Goal: Communication & Community: Answer question/provide support

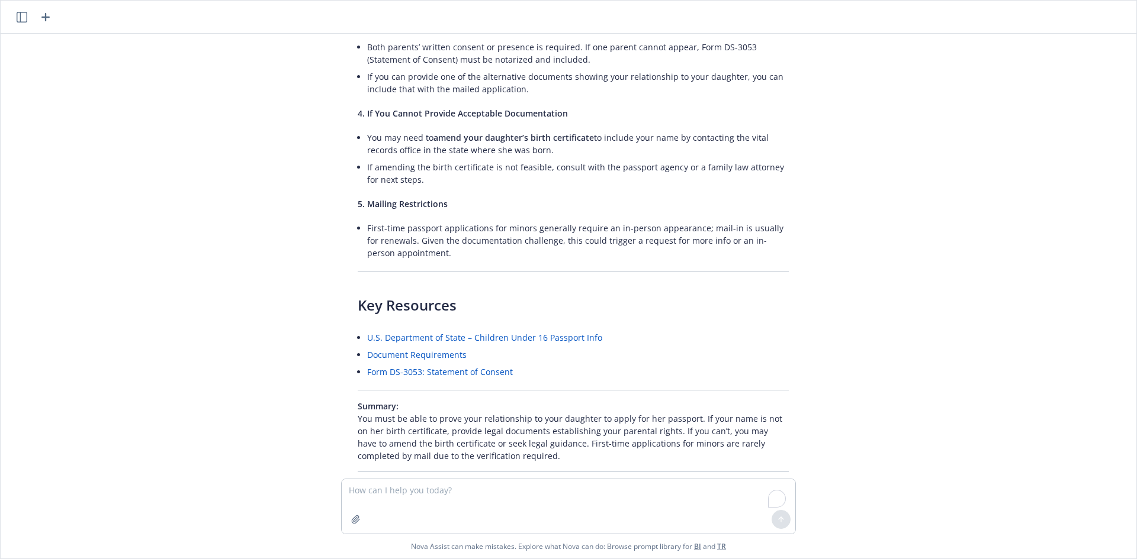
scroll to position [3422, 0]
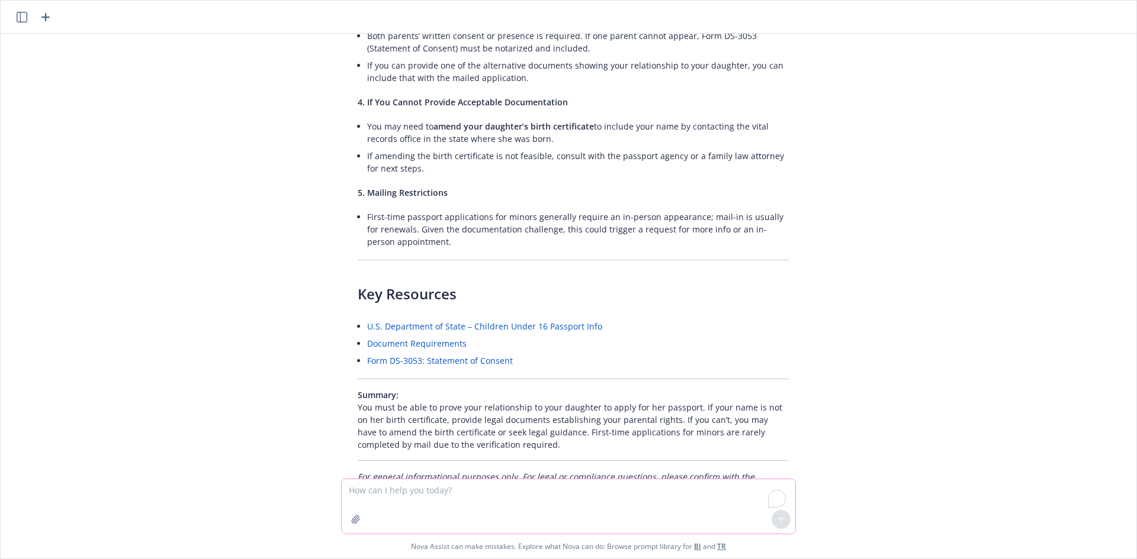
click at [600, 505] on textarea "To enrich screen reader interactions, please activate Accessibility in Grammarl…" at bounding box center [568, 506] width 453 height 54
paste textarea "Apoologies I told to Ivoree to canceled the 2 pm, i use the time to catch with …"
type textarea "Fixed this email Apoologies I told to [PERSON_NAME] to canceled the 2 pm, i use…"
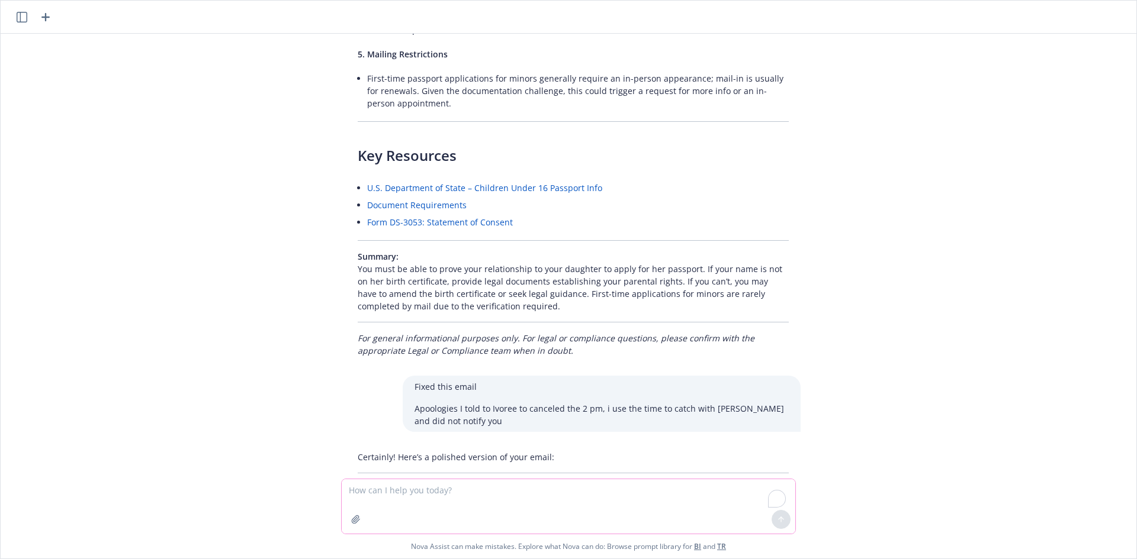
scroll to position [3573, 0]
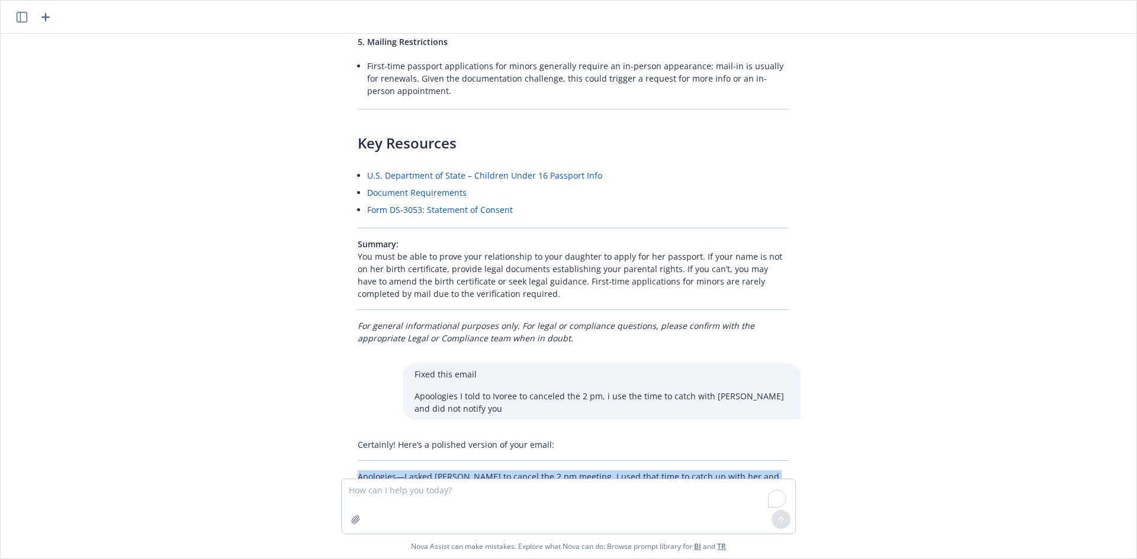
drag, startPoint x: 466, startPoint y: 440, endPoint x: 327, endPoint y: 408, distance: 142.7
click at [327, 408] on div "Hi [PERSON_NAME], Apologies, I meant [DATE] meeting. Meeting #2 is already sche…" at bounding box center [568, 256] width 1126 height 445
copy div "Apologies—I asked [PERSON_NAME] to cancel the 2 pm meeting. I used that time to…"
click at [595, 448] on div "Certainly! Here’s a polished version of your email: Apologies—I asked [PERSON_N…" at bounding box center [573, 467] width 455 height 66
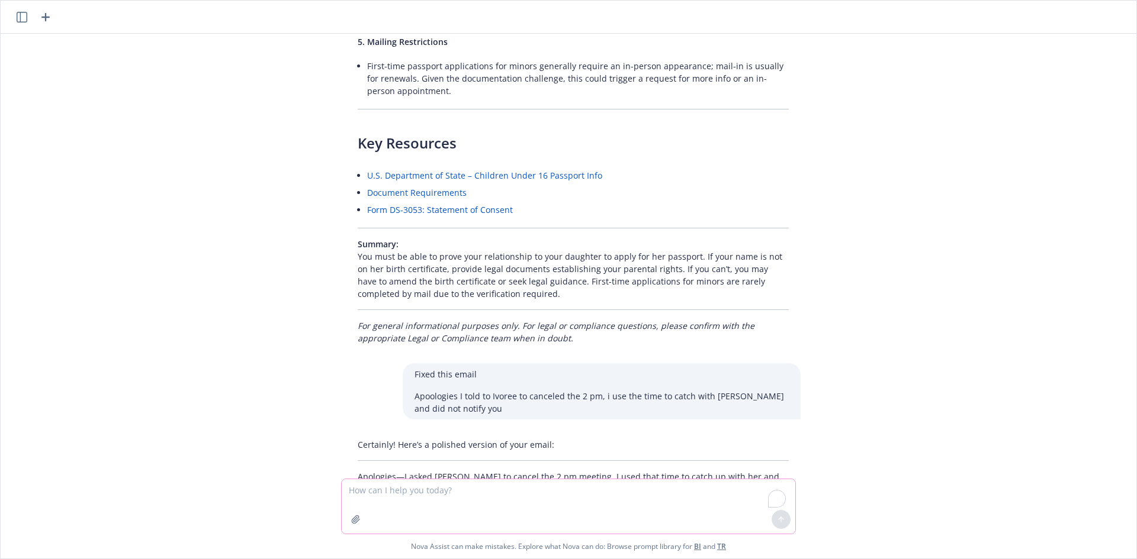
click at [579, 491] on textarea "To enrich screen reader interactions, please activate Accessibility in Grammarl…" at bounding box center [568, 506] width 453 height 54
paste textarea "Apologies—I asked [PERSON_NAME] to cancel the 2 pm meeting. I used that time to…"
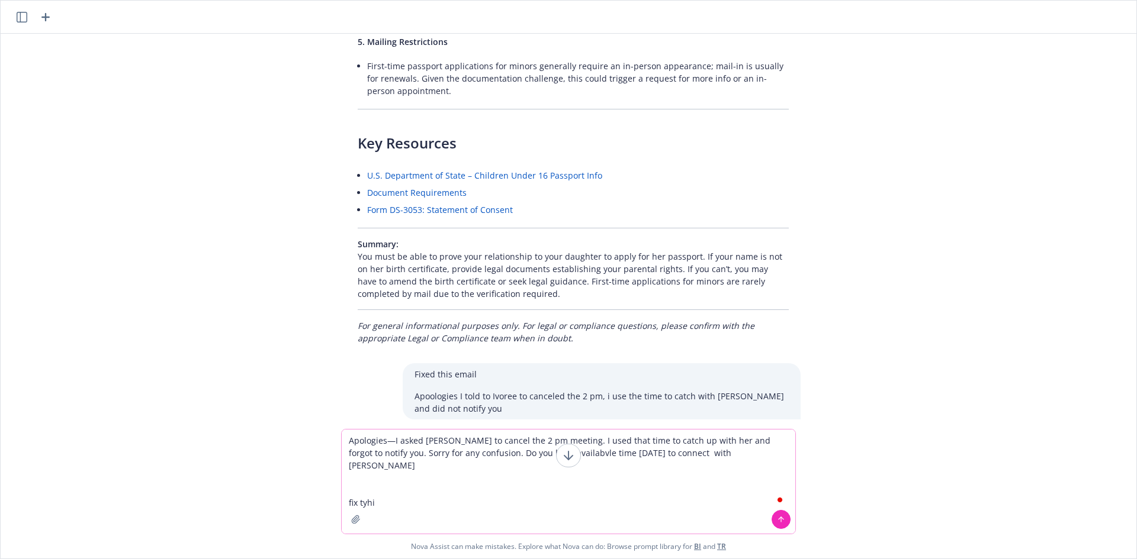
type textarea "Apologies—I asked [PERSON_NAME] to cancel the 2 pm meeting. I used that time to…"
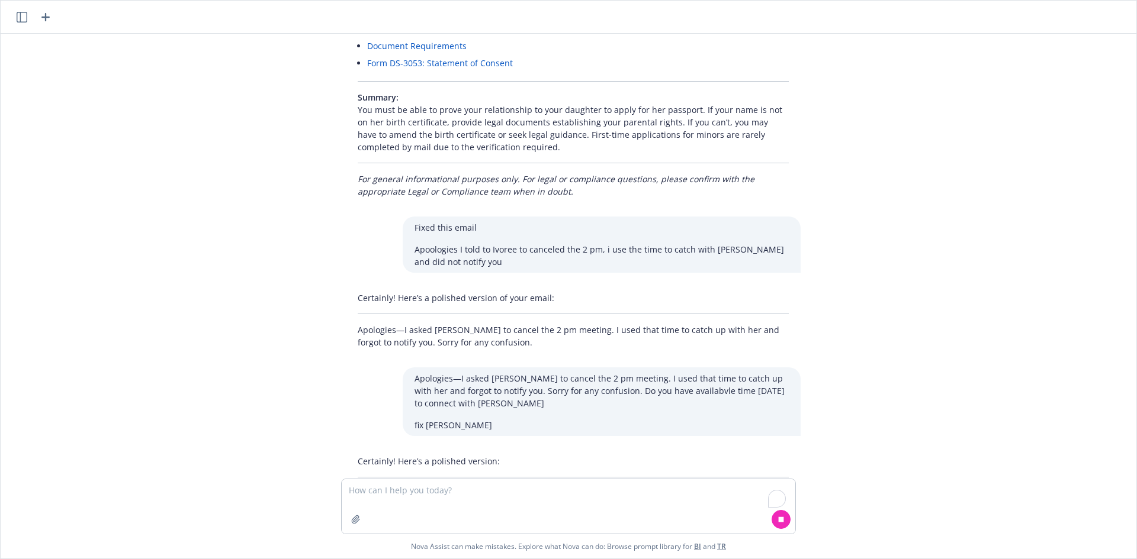
scroll to position [3736, 0]
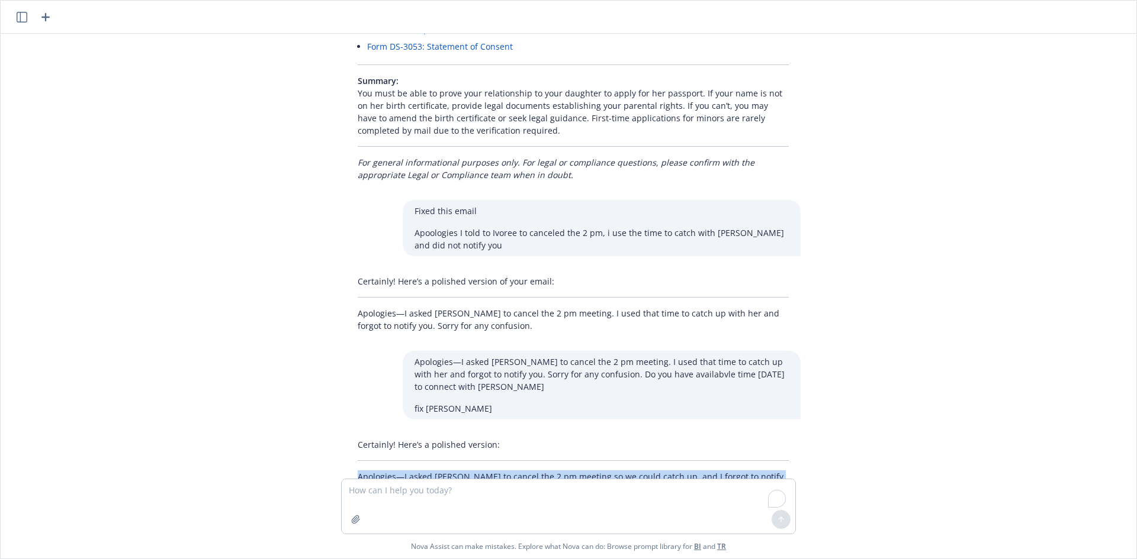
drag, startPoint x: 346, startPoint y: 433, endPoint x: 659, endPoint y: 453, distance: 313.2
click at [657, 452] on div "Hi [PERSON_NAME], Apologies, I meant [DATE] meeting. Meeting #2 is already sche…" at bounding box center [568, 256] width 1126 height 445
copy p "Apologies—I asked [PERSON_NAME] to cancel the 2 pm meeting so we could catch up…"
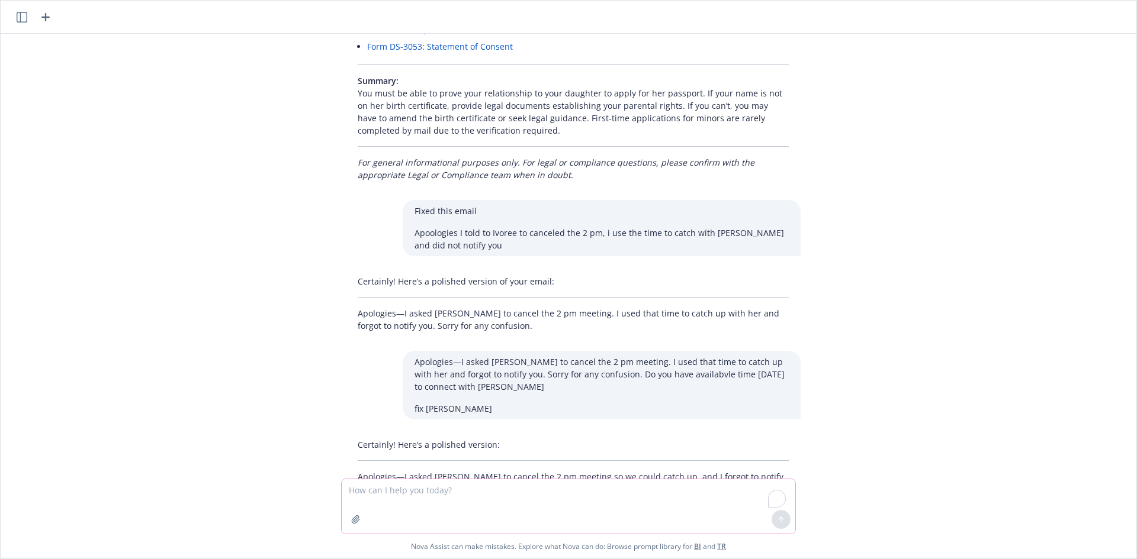
click at [540, 493] on textarea "To enrich screen reader interactions, please activate Accessibility in Grammarl…" at bounding box center [568, 506] width 453 height 54
paste textarea "Apologies for any confusion, I asked [PERSON_NAME] to cancel the 2 pm meeting s…"
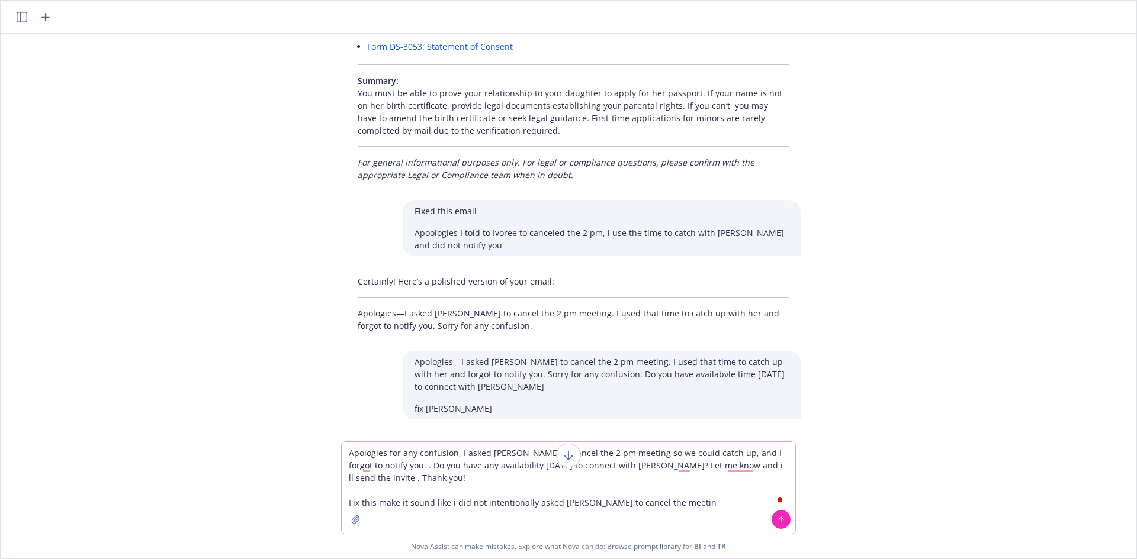
type textarea "Apologies for any confusion, I asked [PERSON_NAME] to cancel the 2 pm meeting s…"
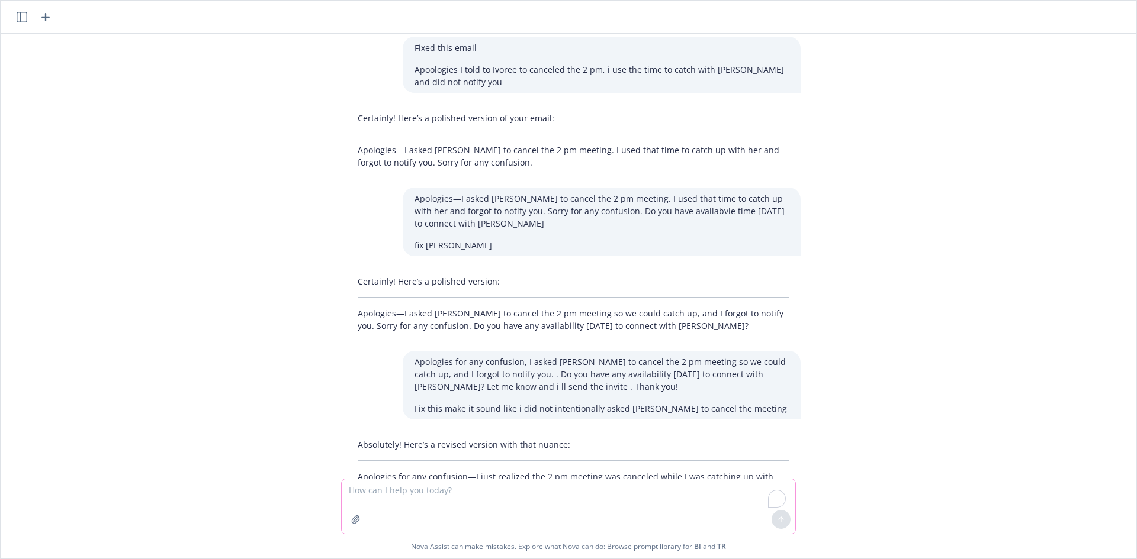
scroll to position [3912, 0]
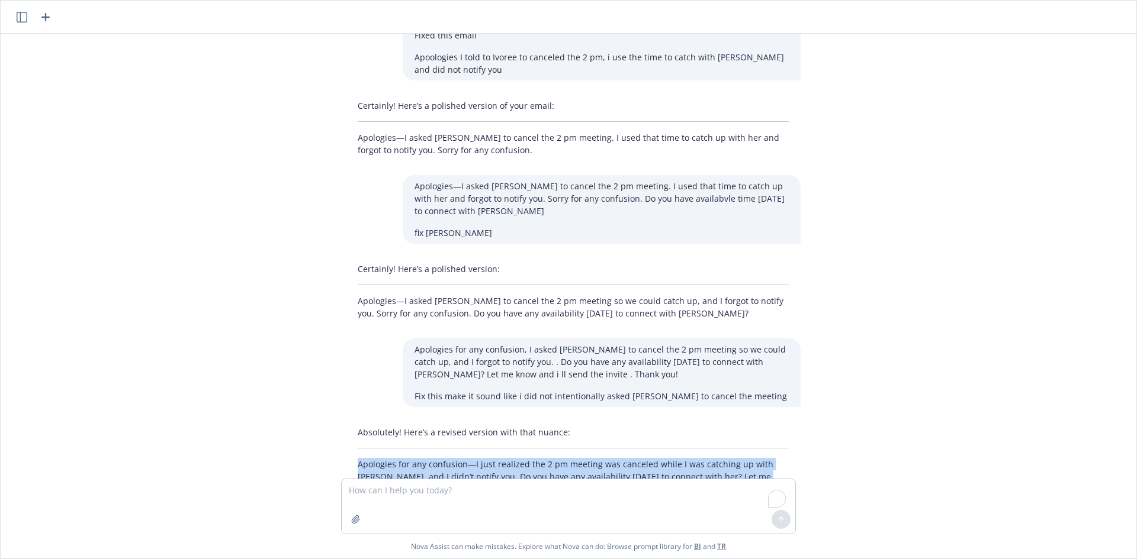
drag, startPoint x: 346, startPoint y: 415, endPoint x: 492, endPoint y: 453, distance: 151.6
click at [494, 449] on div "Absolutely! Here’s a revised version with that nuance: Apologies for any confus…" at bounding box center [573, 460] width 455 height 79
copy p "Apologies for any confusion—I just realized the 2 pm meeting was canceled while…"
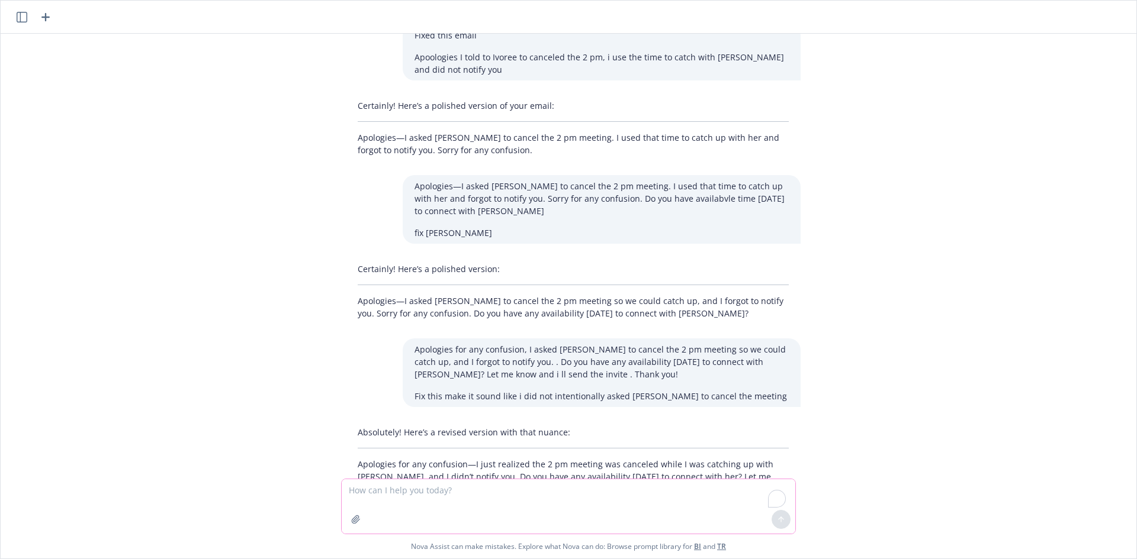
click at [465, 490] on textarea "To enrich screen reader interactions, please activate Accessibility in Grammarl…" at bounding box center [568, 506] width 453 height 54
paste textarea "Apologies for any confusion - I did not realized the 2 pm meeting was canceled …"
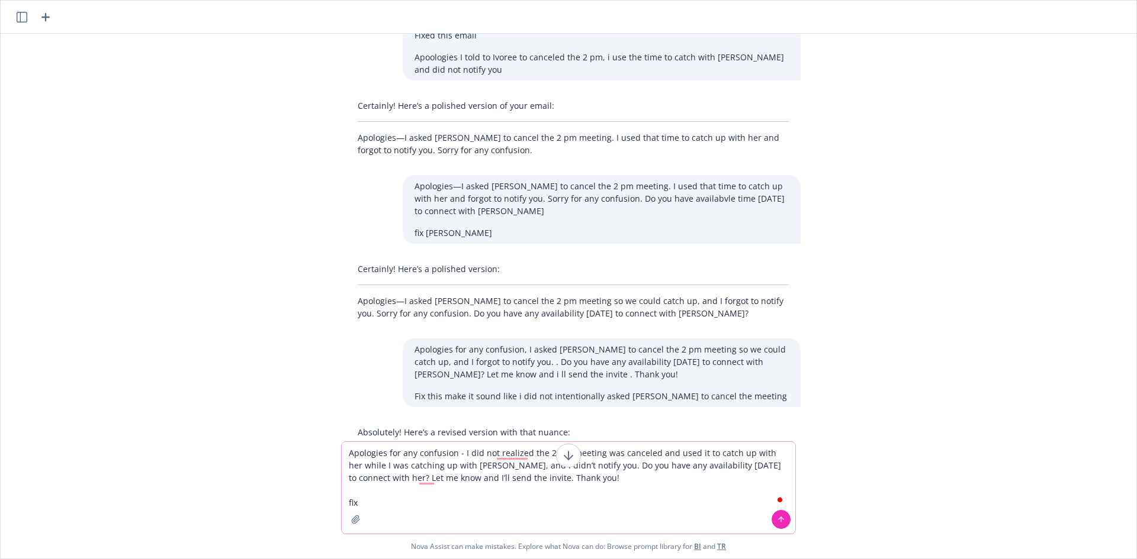
type textarea "Apologies for any confusion - I did not realized the 2 pm meeting was canceled …"
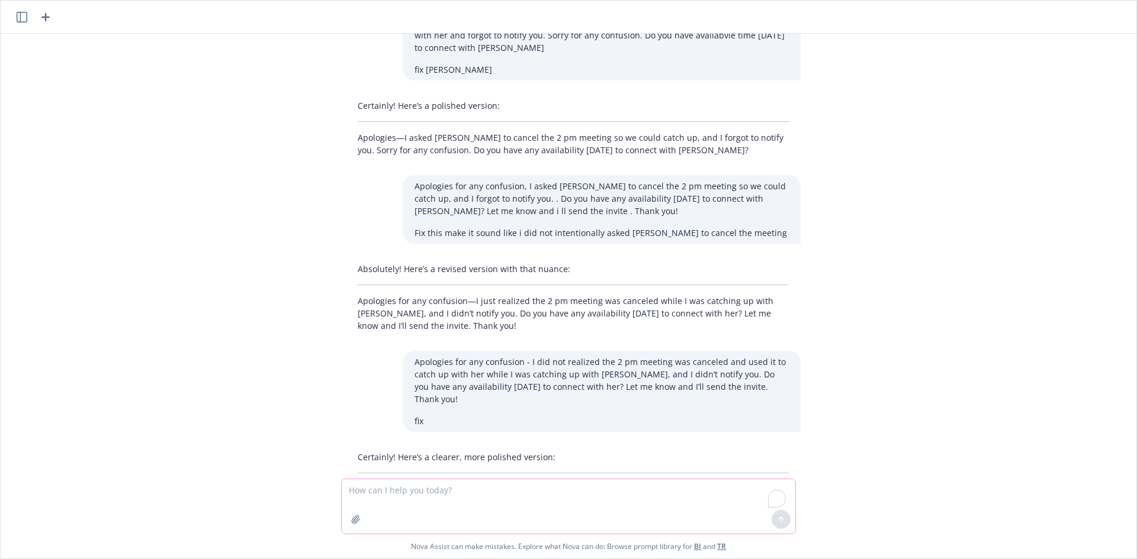
scroll to position [4088, 0]
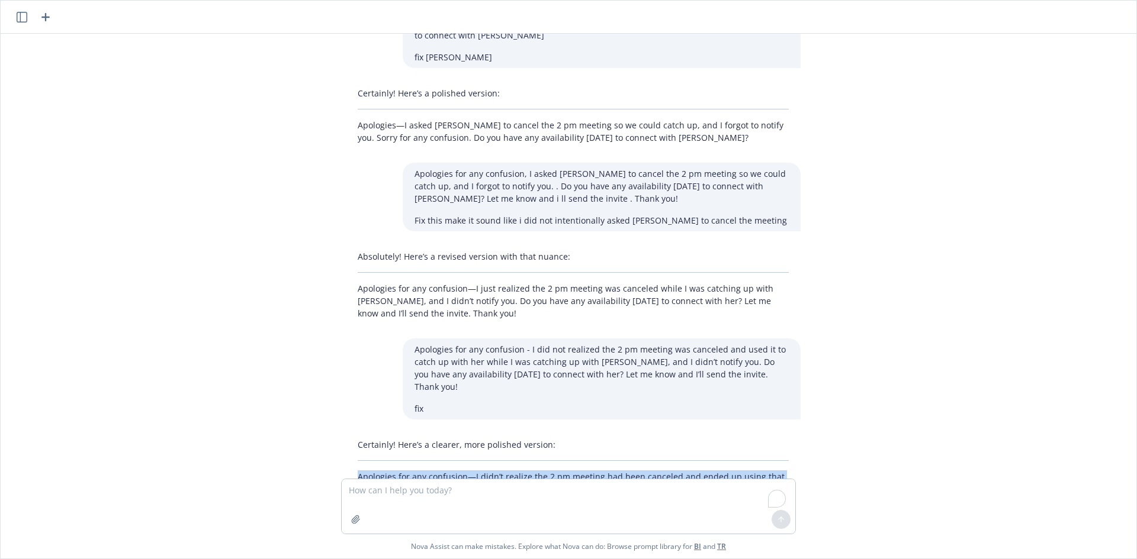
drag, startPoint x: 349, startPoint y: 417, endPoint x: 565, endPoint y: 440, distance: 217.4
click at [565, 440] on div "Certainly! Here’s a clearer, more polished version: Apologies for any confusion…" at bounding box center [573, 473] width 455 height 79
copy p "Apologies for any confusion—I didn’t realize the 2 pm meeting had been canceled…"
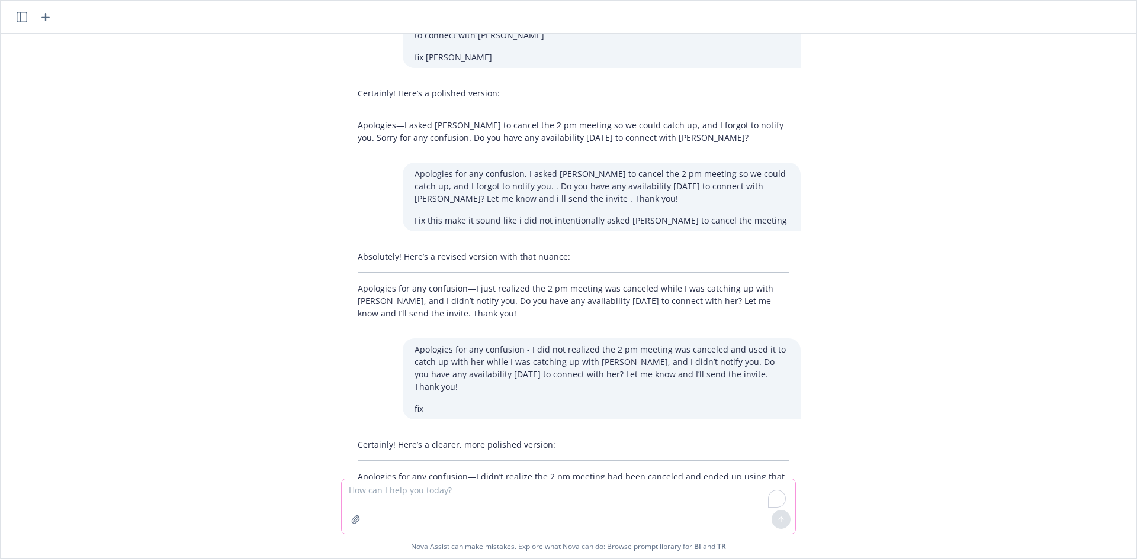
click at [528, 496] on textarea "To enrich screen reader interactions, please activate Accessibility in Grammarl…" at bounding box center [568, 506] width 453 height 54
paste textarea "Hi [DEMOGRAPHIC_DATA]! I hope you're doing well. Apologies - I didn’t realize t…"
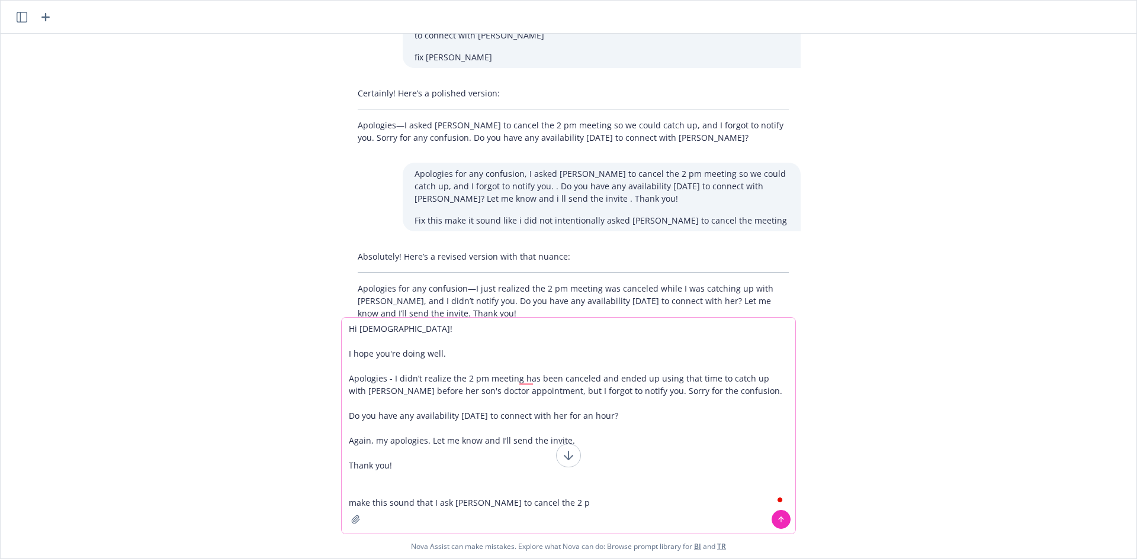
type textarea "Hi [DEMOGRAPHIC_DATA]! I hope you're doing well. Apologies - I didn’t realize t…"
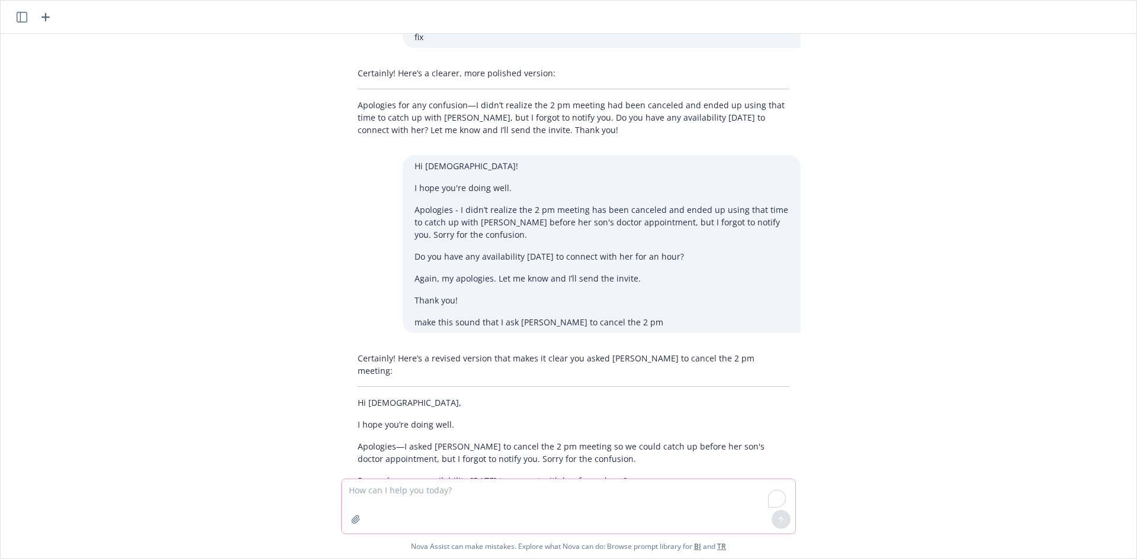
scroll to position [4470, 0]
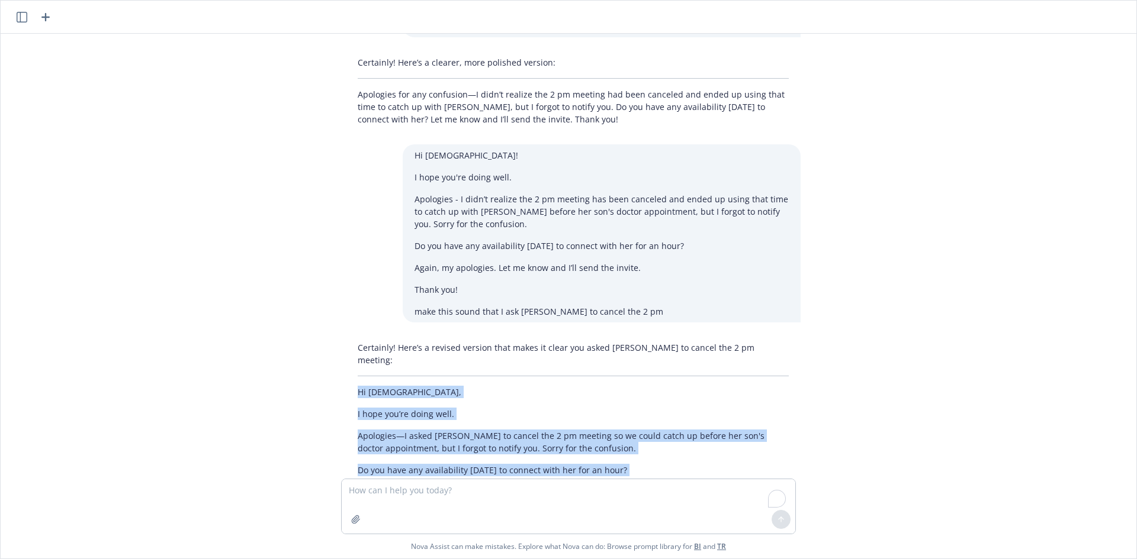
drag, startPoint x: 346, startPoint y: 317, endPoint x: 388, endPoint y: 436, distance: 126.2
click at [388, 436] on div "Certainly! Here’s a revised version that makes it clear you asked [PERSON_NAME]…" at bounding box center [573, 431] width 455 height 188
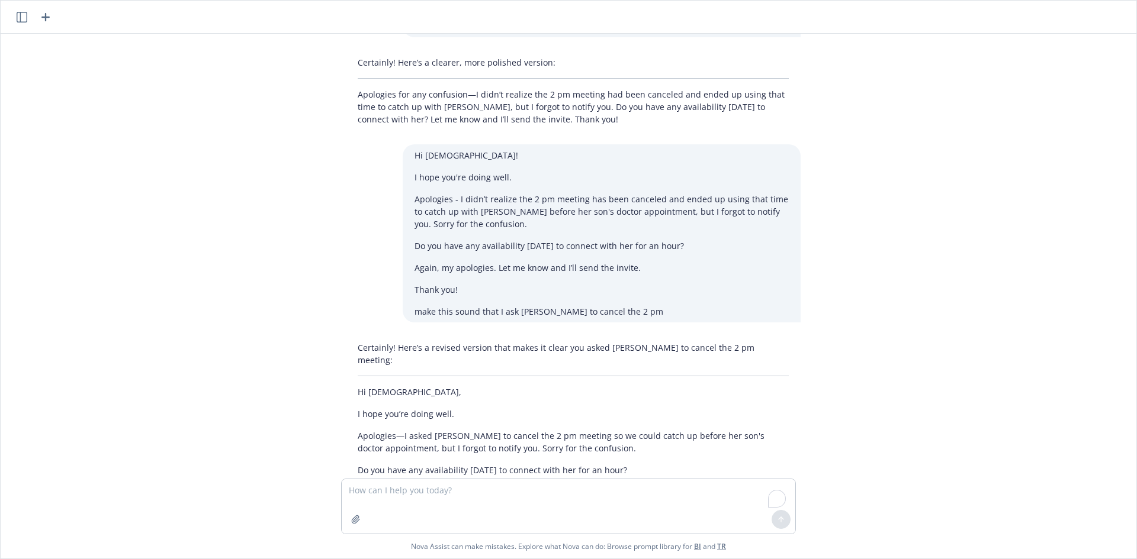
drag, startPoint x: 392, startPoint y: 436, endPoint x: 400, endPoint y: 443, distance: 10.1
click at [400, 508] on p "Thank you!" at bounding box center [573, 514] width 431 height 12
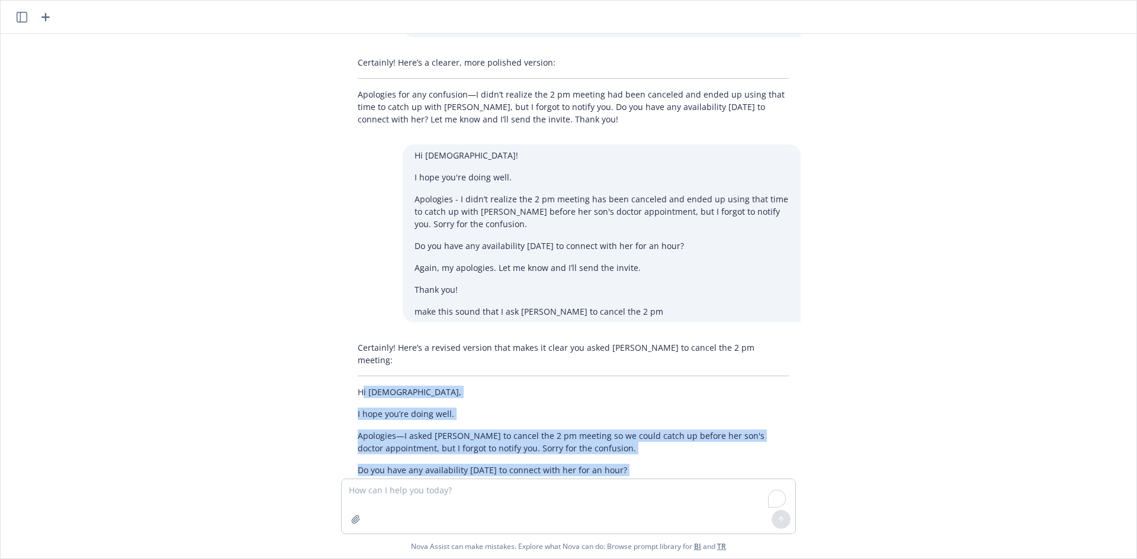
drag, startPoint x: 357, startPoint y: 320, endPoint x: 421, endPoint y: 453, distance: 147.5
click at [422, 455] on div "Hi [PERSON_NAME], Apologies, I meant [DATE] meeting. Meeting #2 is already sche…" at bounding box center [568, 256] width 1126 height 445
click at [417, 508] on p "Thank you!" at bounding box center [573, 514] width 431 height 12
drag, startPoint x: 400, startPoint y: 440, endPoint x: 336, endPoint y: 323, distance: 133.8
click at [336, 337] on div "Certainly! Here’s a revised version that makes it clear you asked [PERSON_NAME]…" at bounding box center [573, 431] width 474 height 188
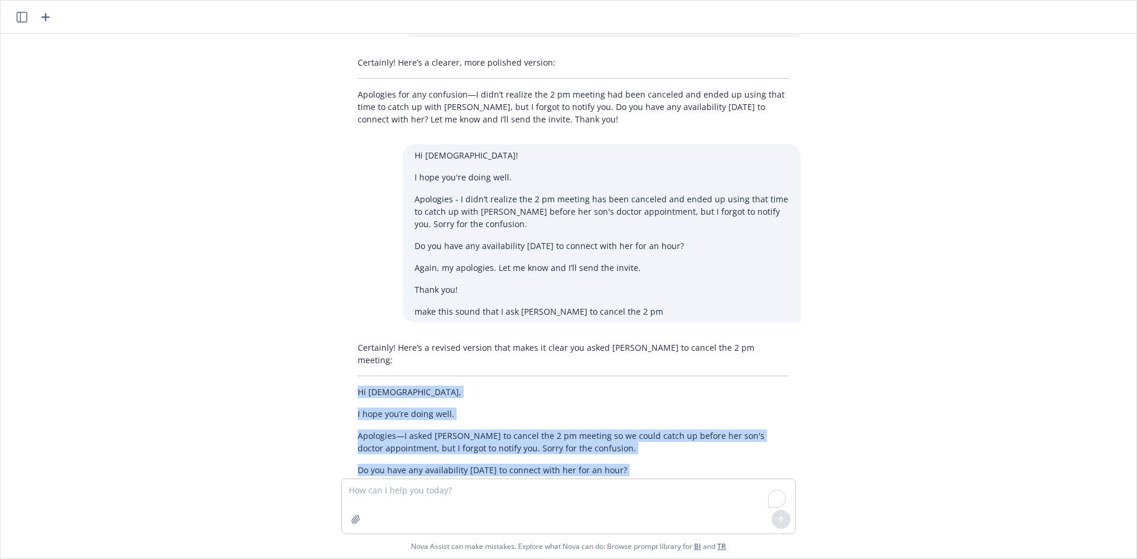
copy div "Hi [DEMOGRAPHIC_DATA], I hope you’re doing well. Apologies—I asked [PERSON_NAME…"
